Goal: Task Accomplishment & Management: Use online tool/utility

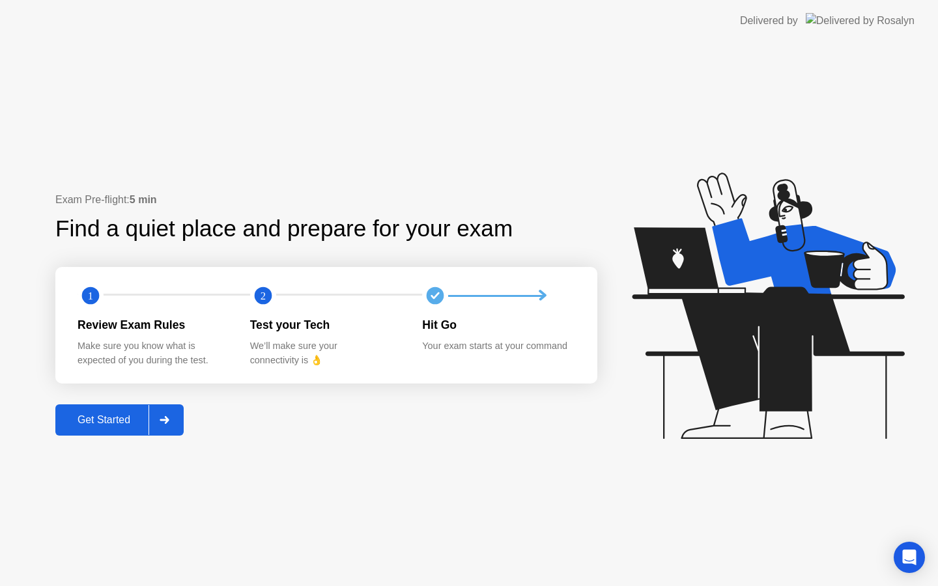
click at [170, 425] on div at bounding box center [164, 420] width 31 height 30
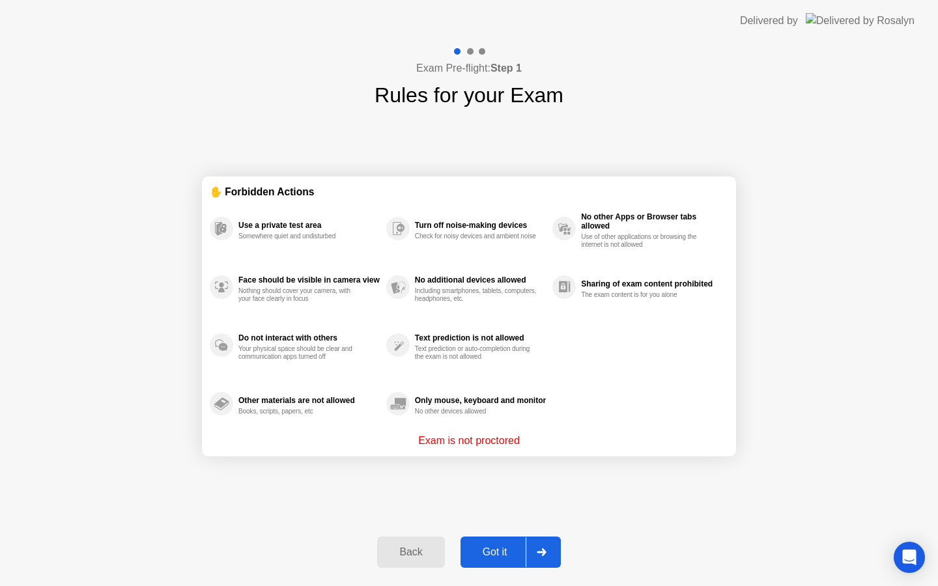
click at [486, 547] on div "Got it" at bounding box center [494, 553] width 61 height 12
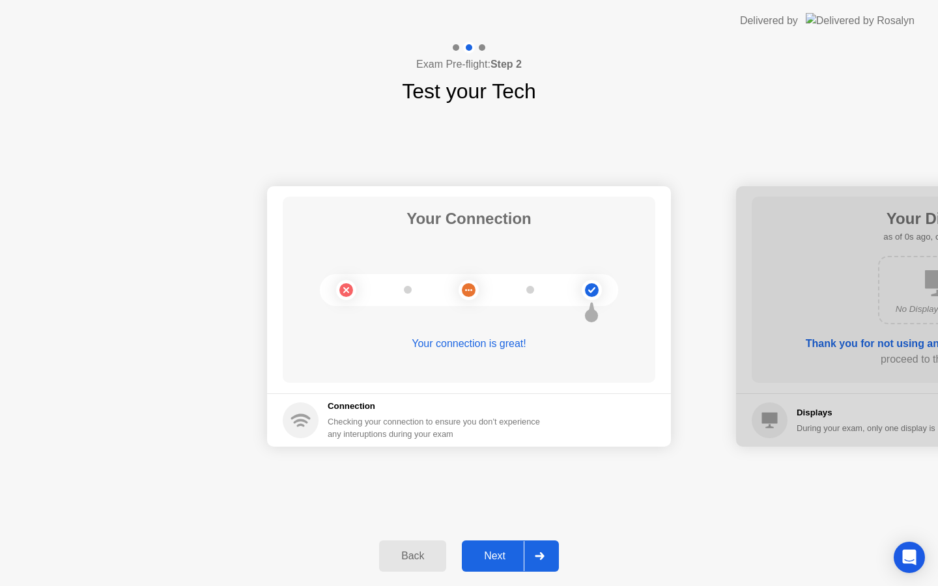
click at [494, 554] on div "Next" at bounding box center [495, 556] width 58 height 12
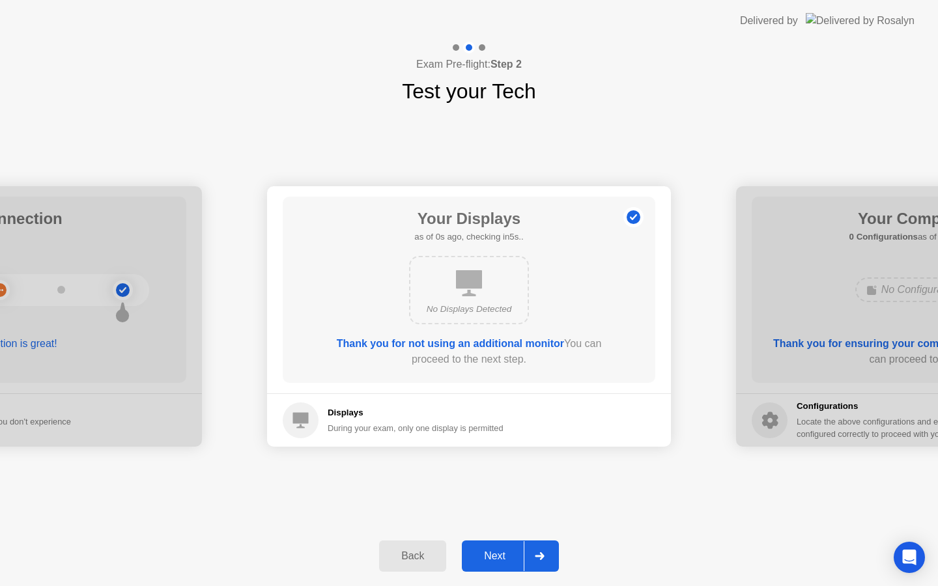
click at [494, 554] on div "Next" at bounding box center [495, 556] width 58 height 12
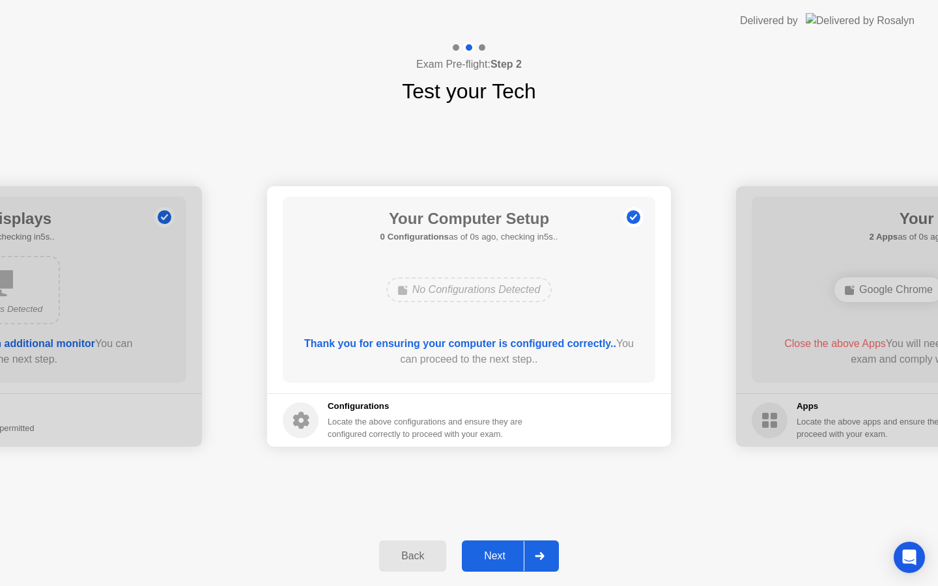
click at [494, 554] on div "Next" at bounding box center [495, 556] width 58 height 12
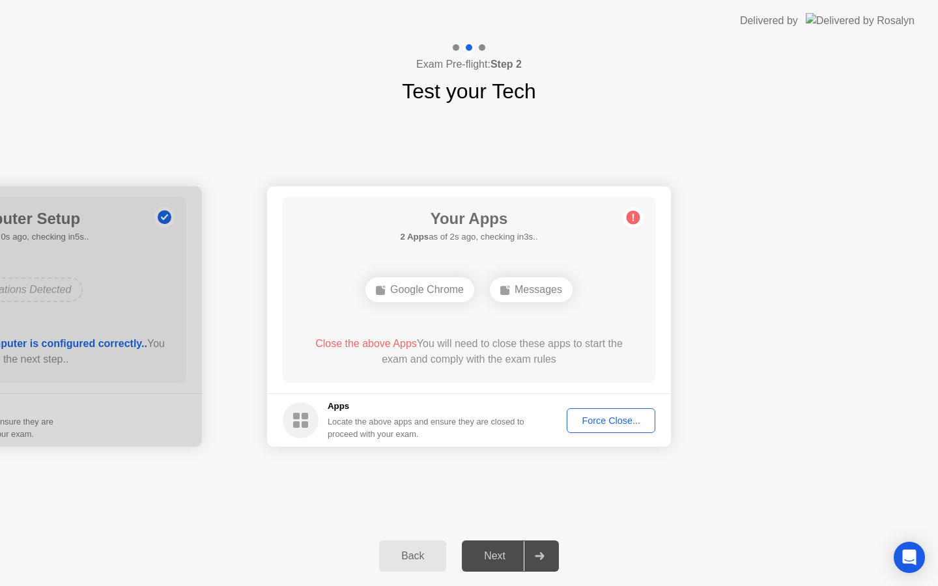
click at [604, 419] on div "Force Close..." at bounding box center [610, 421] width 79 height 10
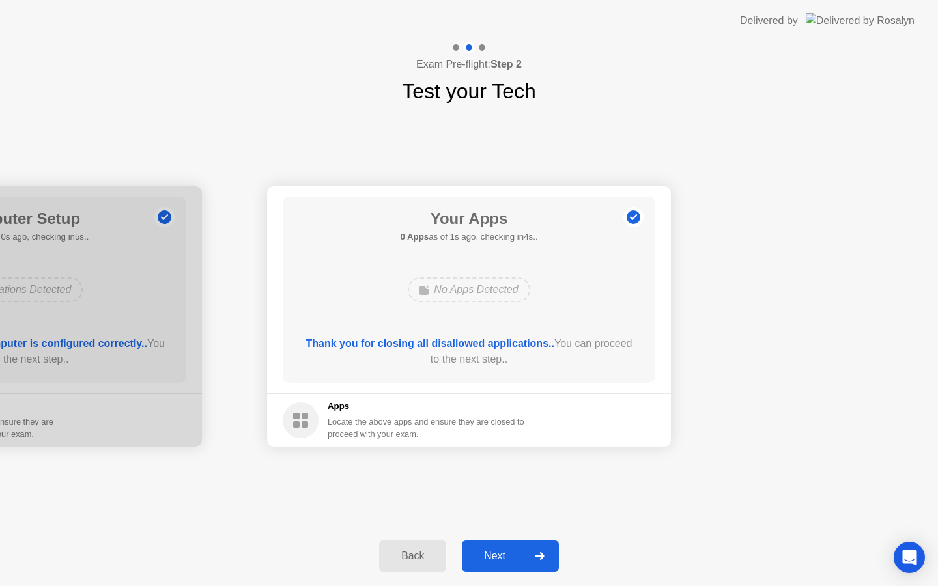
click at [500, 548] on button "Next" at bounding box center [510, 556] width 97 height 31
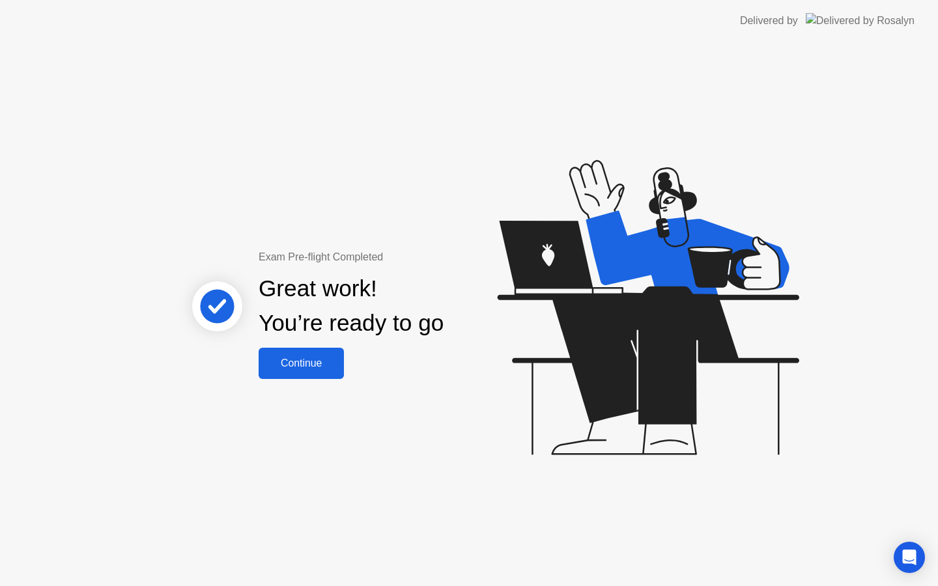
click at [305, 367] on div "Continue" at bounding box center [302, 364] width 78 height 12
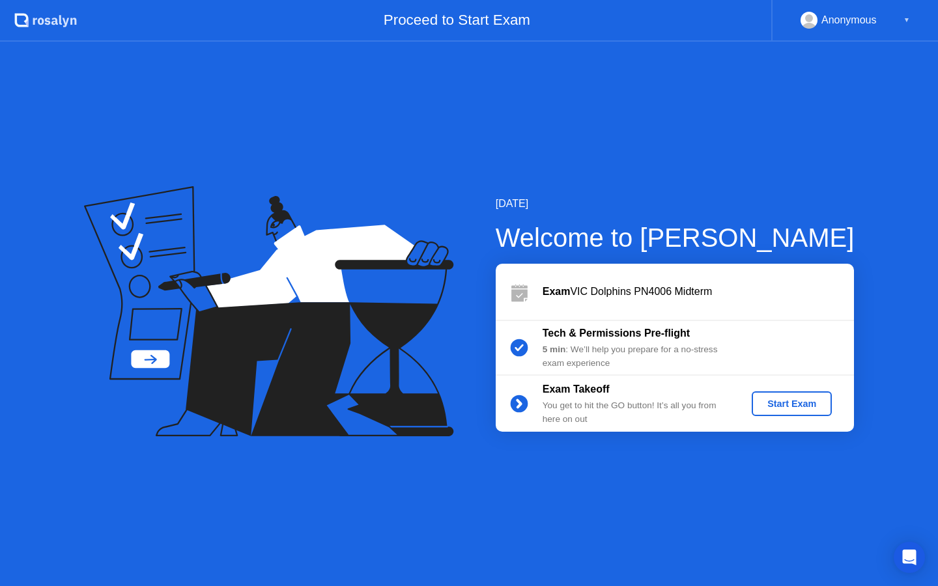
click at [785, 407] on div "Start Exam" at bounding box center [792, 404] width 70 height 10
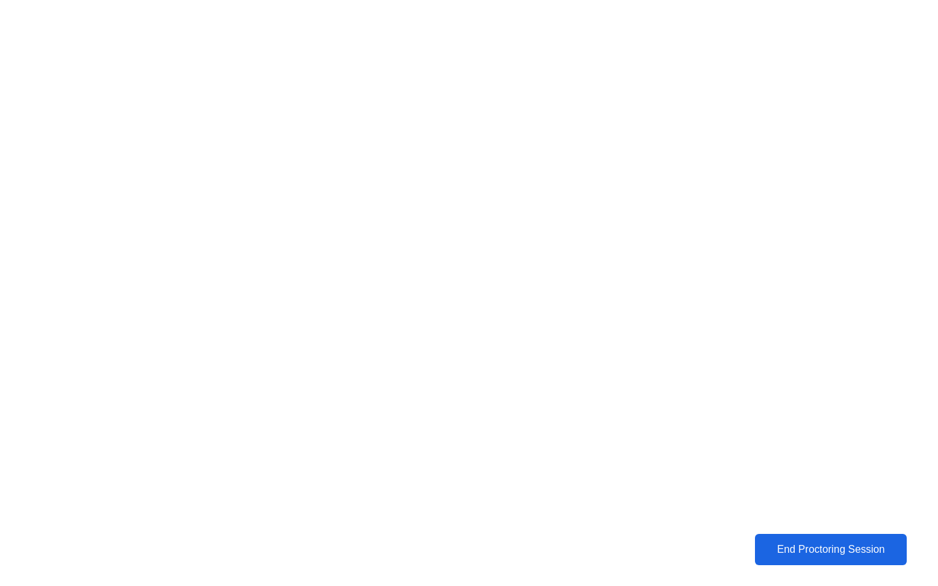
click at [780, 544] on div "End Proctoring Session" at bounding box center [831, 550] width 146 height 12
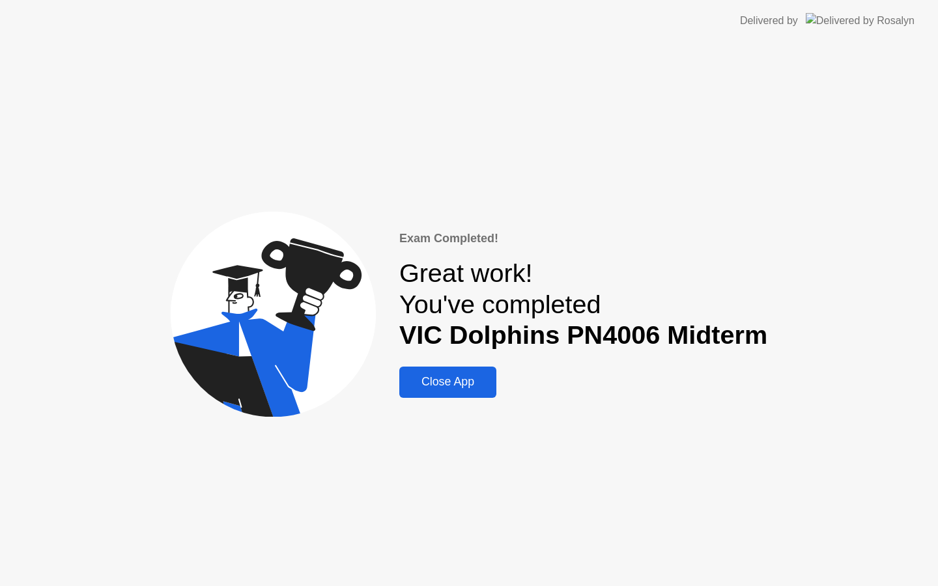
click at [457, 378] on div "Close App" at bounding box center [447, 382] width 89 height 14
